Goal: Find specific page/section: Find specific page/section

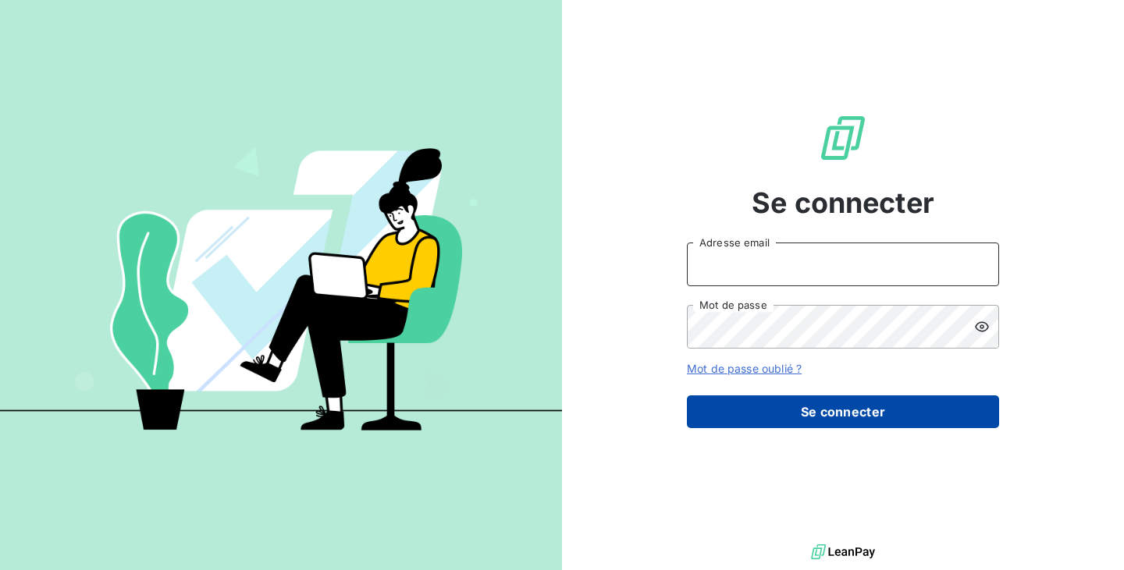
type input "[EMAIL_ADDRESS][DOMAIN_NAME]"
click at [801, 403] on button "Se connecter" at bounding box center [843, 412] width 312 height 33
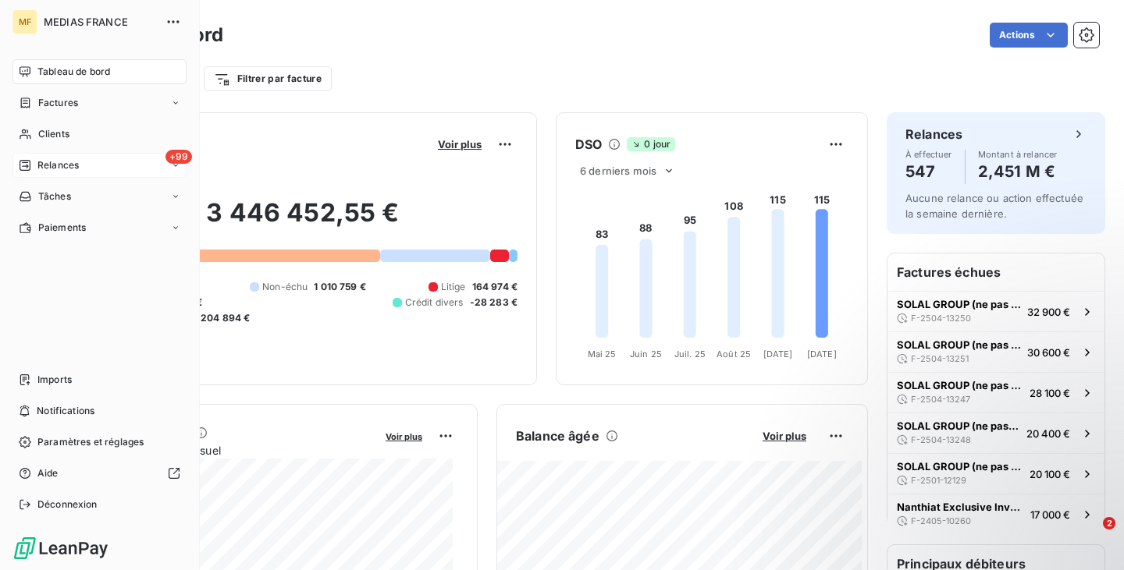
click at [85, 170] on div "+99 Relances" at bounding box center [99, 165] width 174 height 25
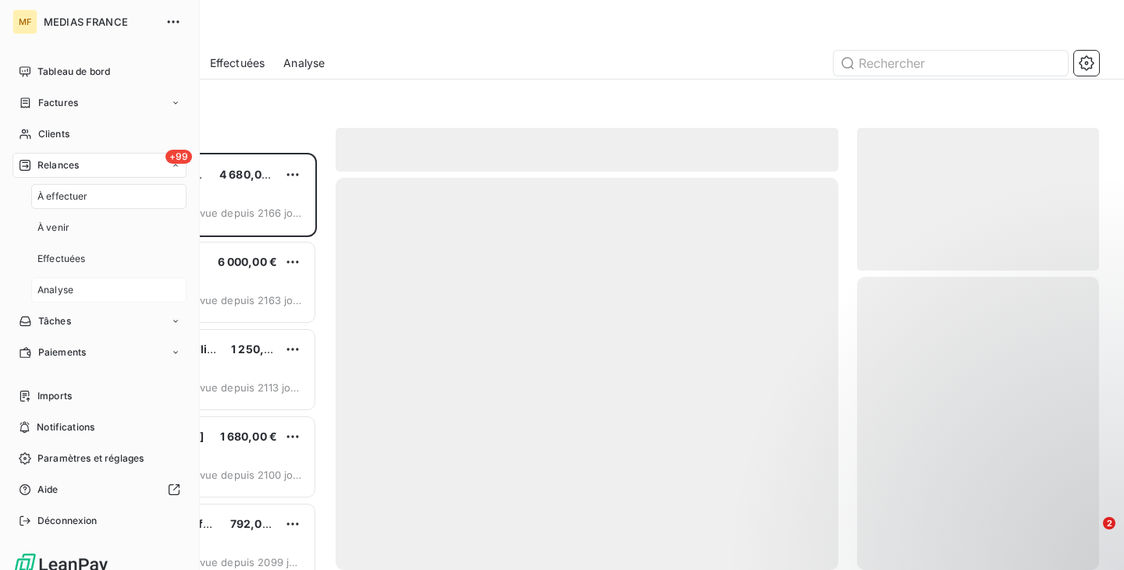
scroll to position [406, 230]
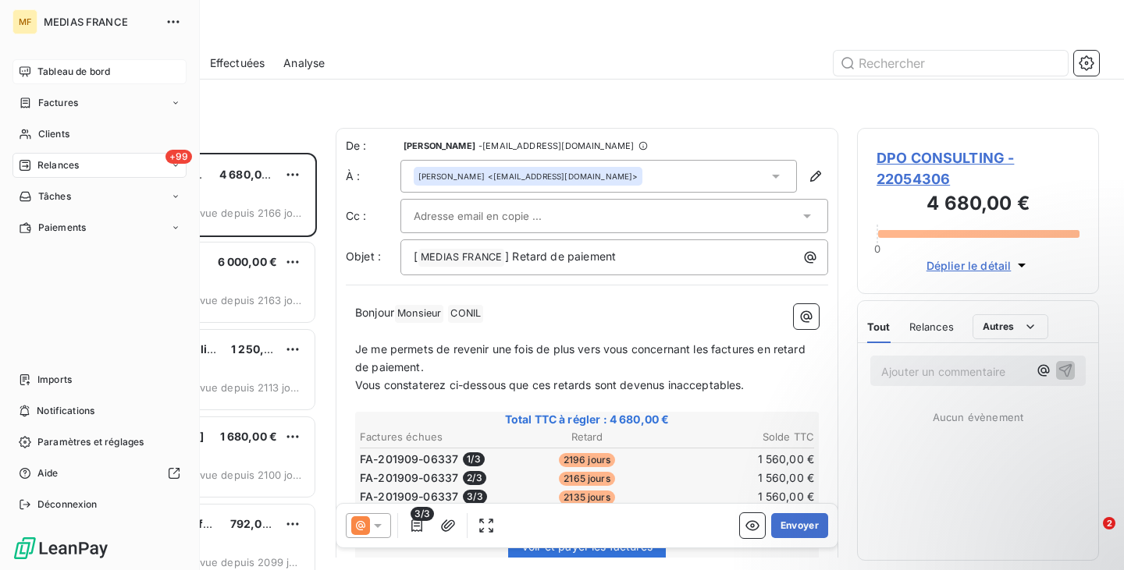
click at [85, 69] on span "Tableau de bord" at bounding box center [73, 72] width 73 height 14
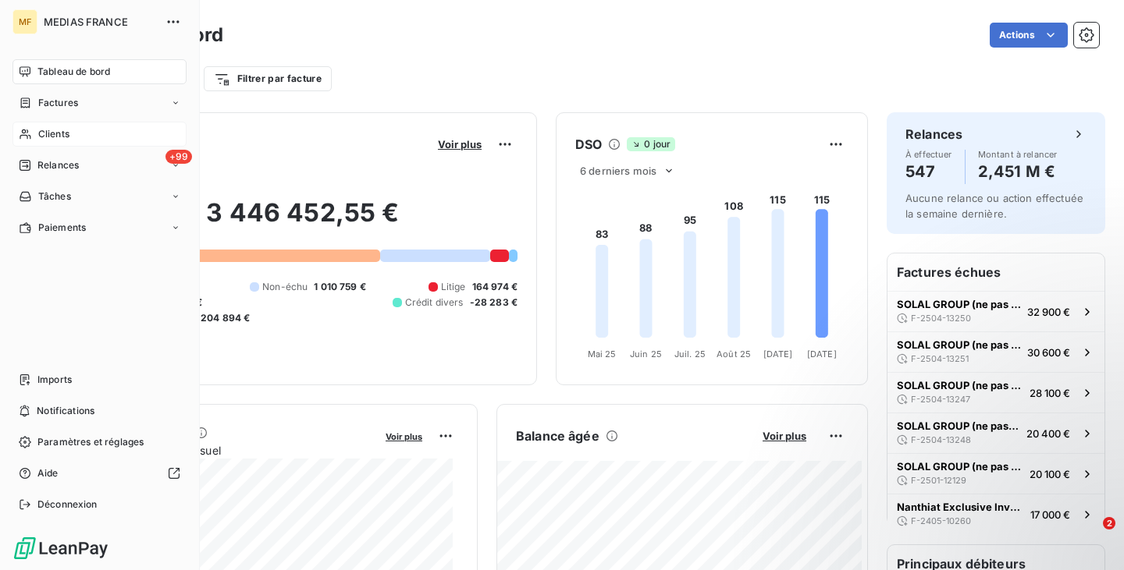
click at [120, 133] on div "Clients" at bounding box center [99, 134] width 174 height 25
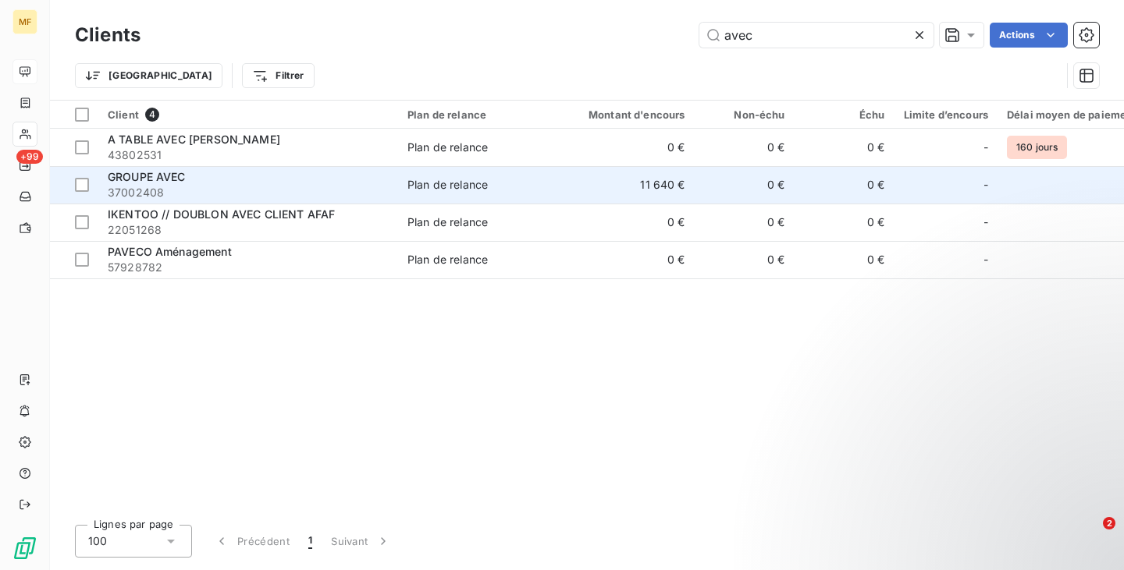
type input "avec"
click at [200, 180] on div "GROUPE AVEC" at bounding box center [248, 177] width 281 height 16
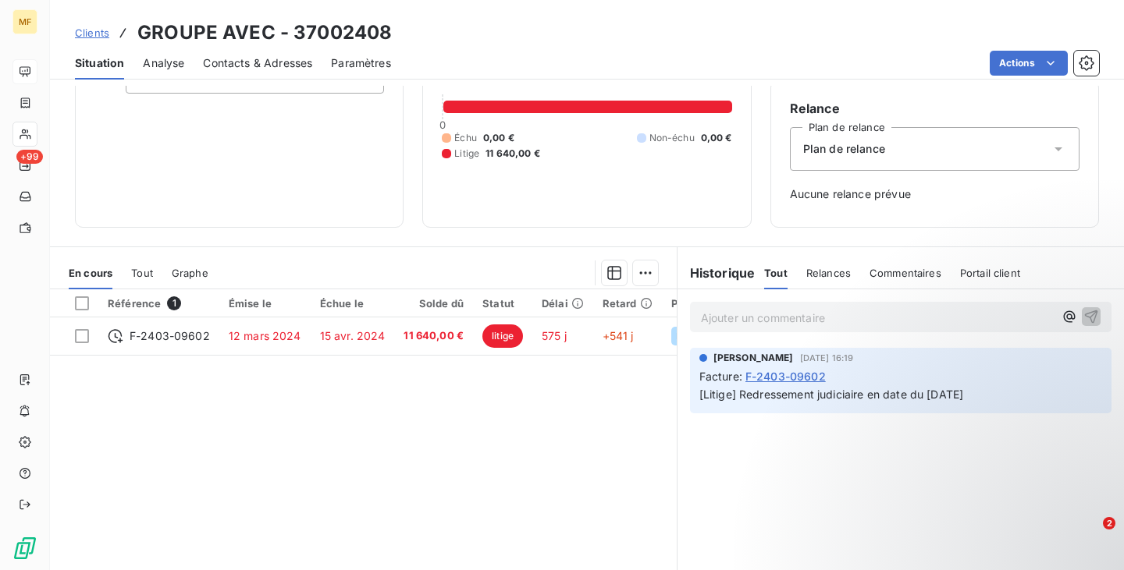
scroll to position [199, 0]
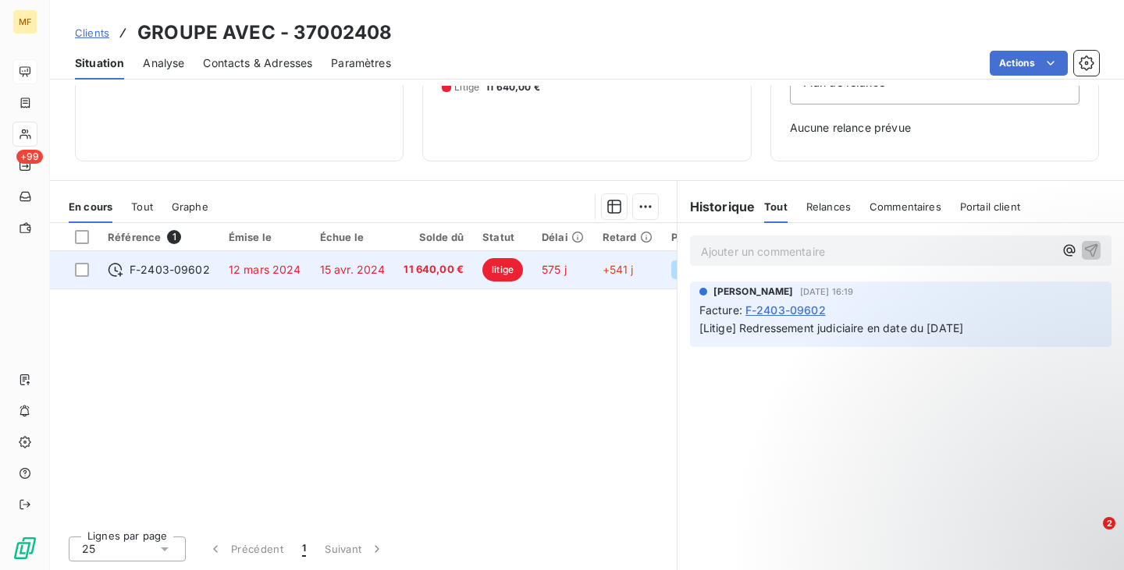
click at [158, 272] on span "F-2403-09602" at bounding box center [170, 270] width 80 height 16
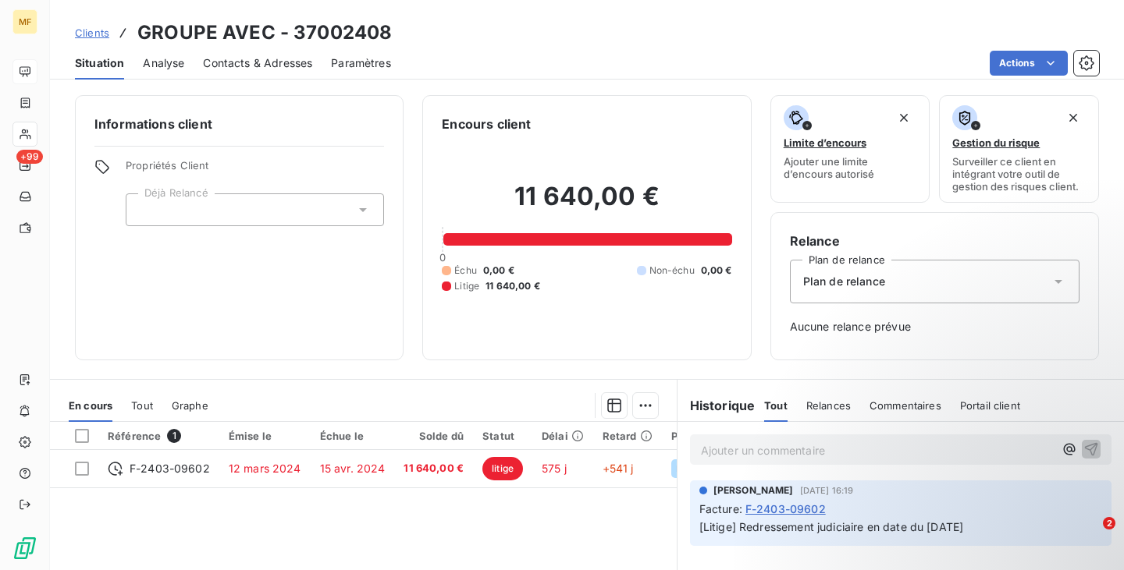
click at [246, 70] on span "Contacts & Adresses" at bounding box center [257, 63] width 109 height 16
